Goal: Task Accomplishment & Management: Use online tool/utility

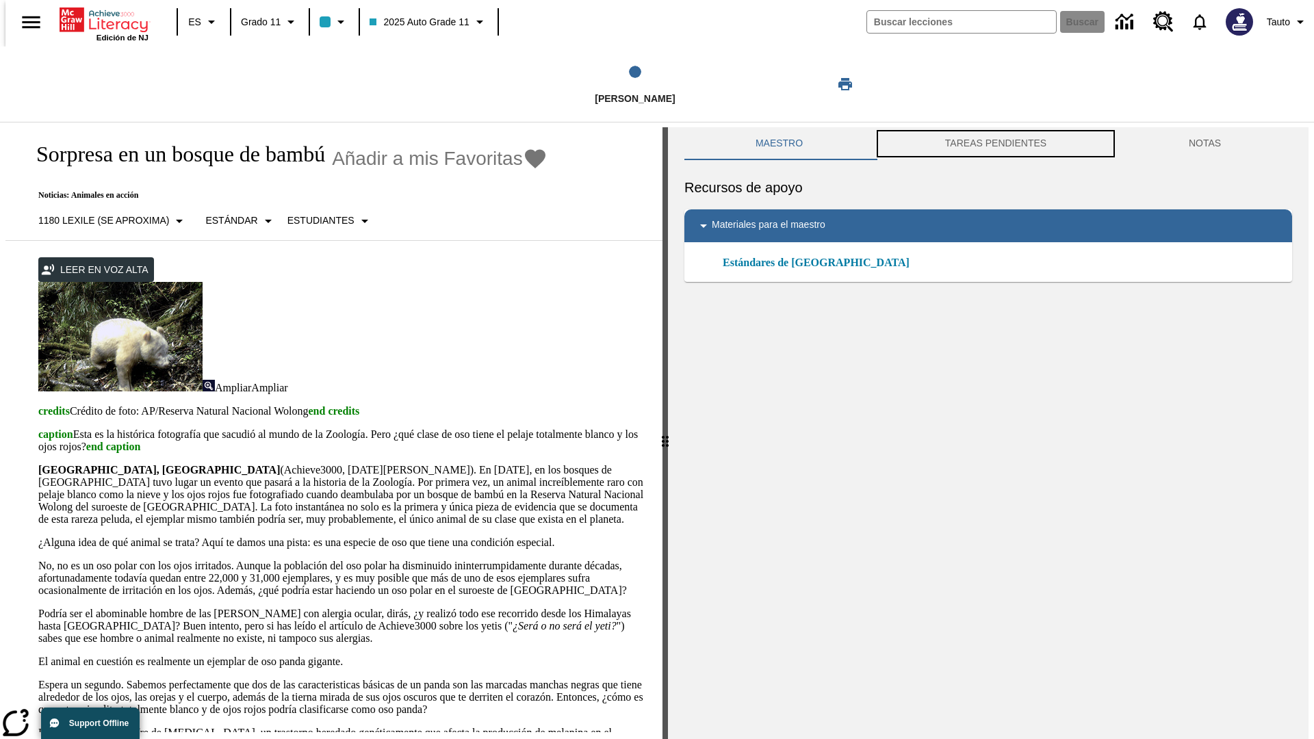
click at [995, 144] on button "TAREAS PENDIENTES" at bounding box center [996, 143] width 244 height 33
